Goal: Transaction & Acquisition: Purchase product/service

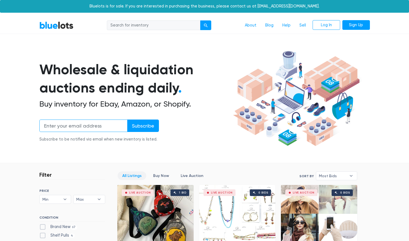
click at [90, 128] on input "email" at bounding box center [83, 125] width 88 height 12
click at [166, 28] on input "search" at bounding box center [154, 25] width 94 height 10
type input "earbuds"
click at [200, 20] on button "submit" at bounding box center [205, 25] width 11 height 10
click at [206, 23] on div "submit" at bounding box center [206, 25] width 4 height 4
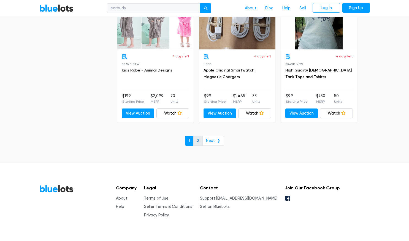
scroll to position [2383, 0]
click at [199, 140] on link "2" at bounding box center [198, 140] width 9 height 10
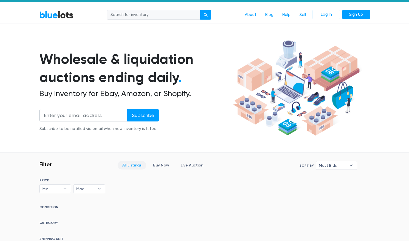
scroll to position [8, 0]
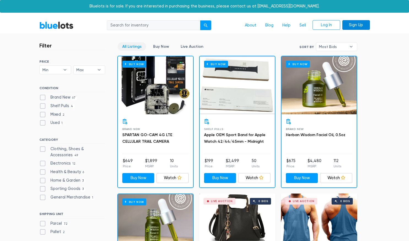
click at [366, 23] on link "Sign Up" at bounding box center [357, 25] width 28 height 10
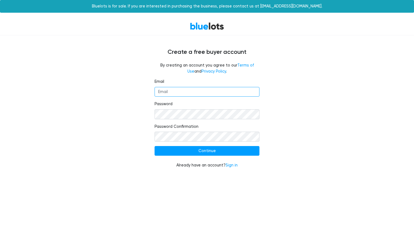
click at [187, 92] on input "Email" at bounding box center [206, 92] width 105 height 10
type input "[EMAIL_ADDRESS][DOMAIN_NAME]"
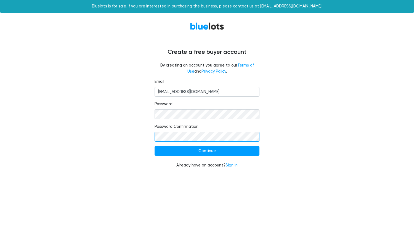
click at [154, 146] on input "Continue" at bounding box center [206, 151] width 105 height 10
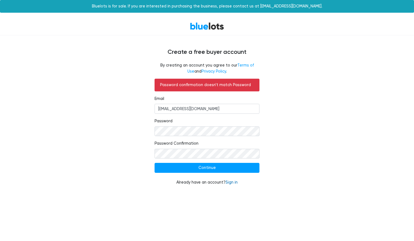
click at [232, 181] on link "Sign in" at bounding box center [231, 182] width 12 height 5
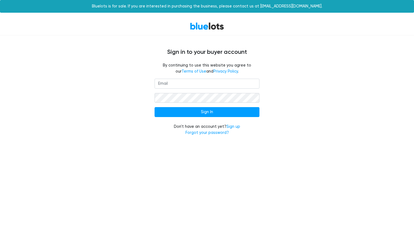
drag, startPoint x: 245, startPoint y: 67, endPoint x: 235, endPoint y: 81, distance: 17.2
click at [235, 81] on div "Sign in to your buyer account By continuing to use this website you agree to ou…" at bounding box center [206, 88] width 339 height 107
click at [235, 81] on input "email" at bounding box center [206, 84] width 105 height 10
type input "[EMAIL_ADDRESS][DOMAIN_NAME]"
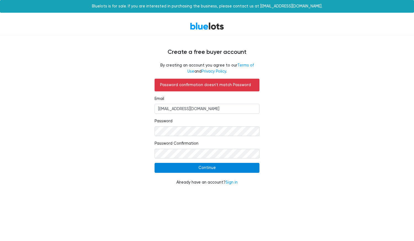
click at [192, 166] on input "Continue" at bounding box center [206, 168] width 105 height 10
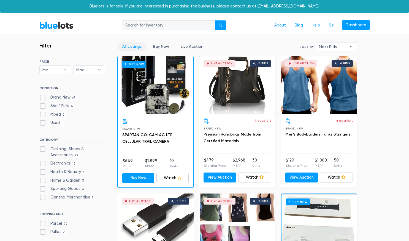
click at [60, 97] on label "Brand New 67" at bounding box center [58, 97] width 38 height 6
click at [43, 97] on New"] "Brand New 67" at bounding box center [41, 96] width 4 height 4
checkbox New"] "true"
